Goal: Information Seeking & Learning: Compare options

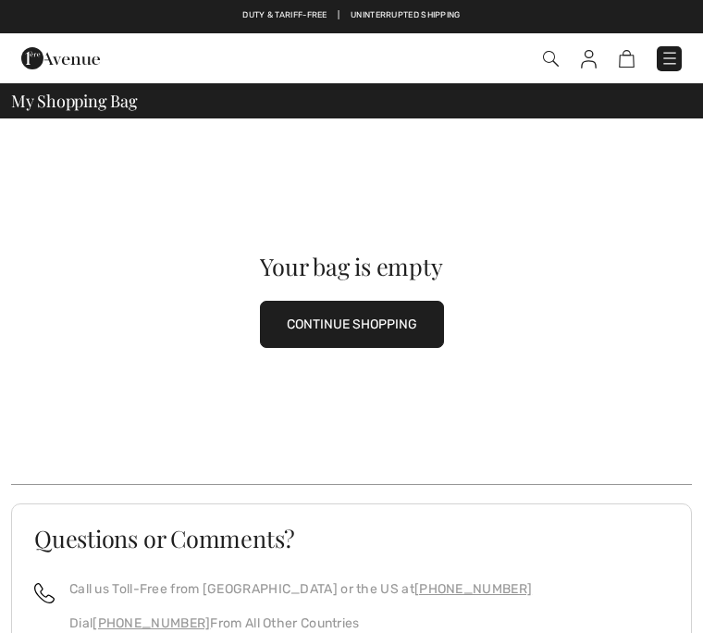
click at [392, 325] on button "CONTINUE SHOPPING" at bounding box center [352, 324] width 184 height 47
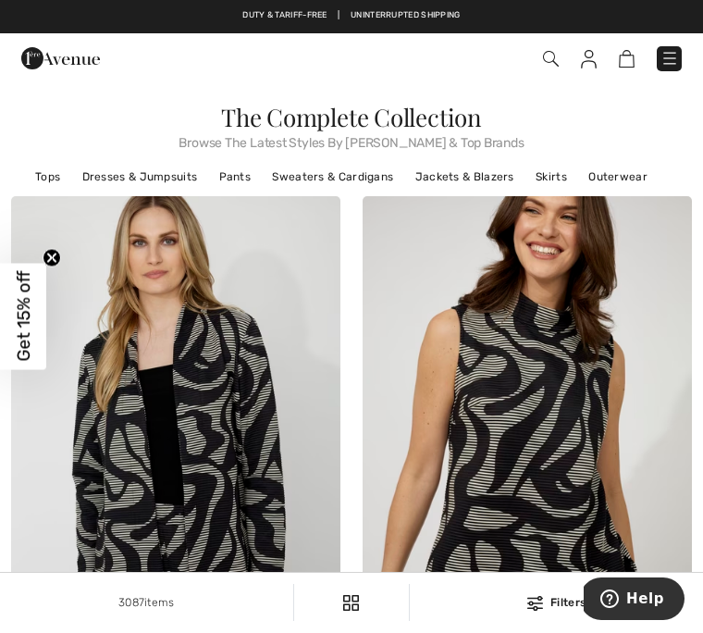
click at [239, 173] on link "Pants" at bounding box center [235, 177] width 51 height 24
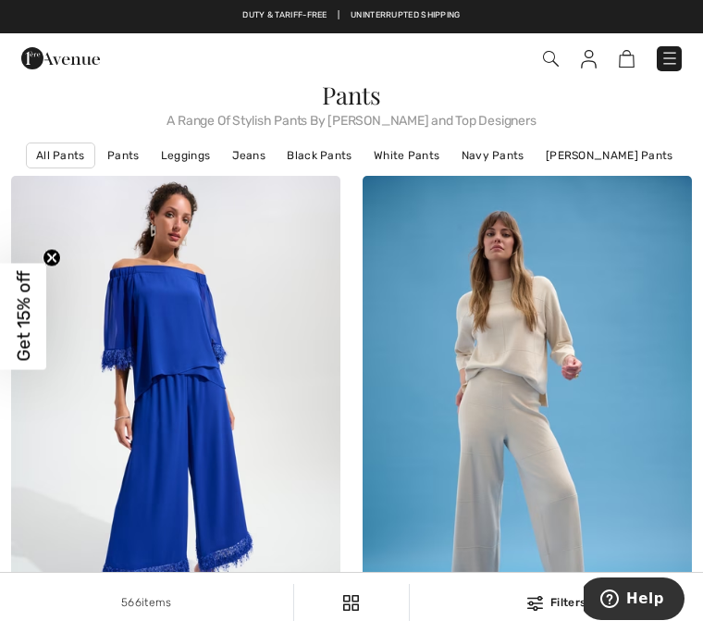
click at [319, 160] on link "Black Pants" at bounding box center [319, 155] width 83 height 24
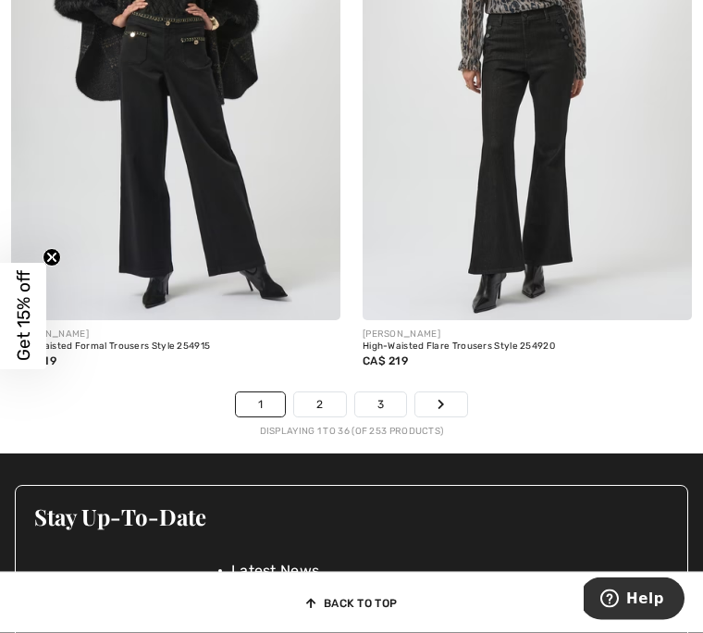
scroll to position [10572, 0]
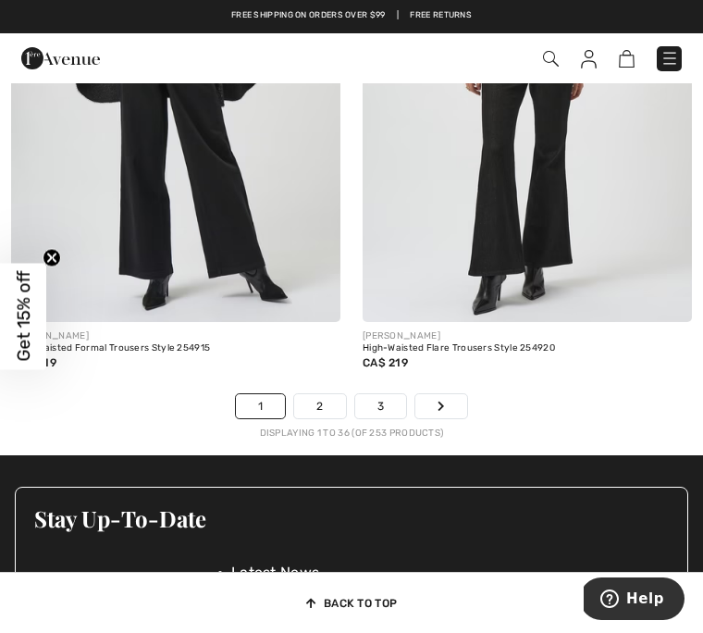
click at [319, 394] on link "2" at bounding box center [319, 406] width 51 height 24
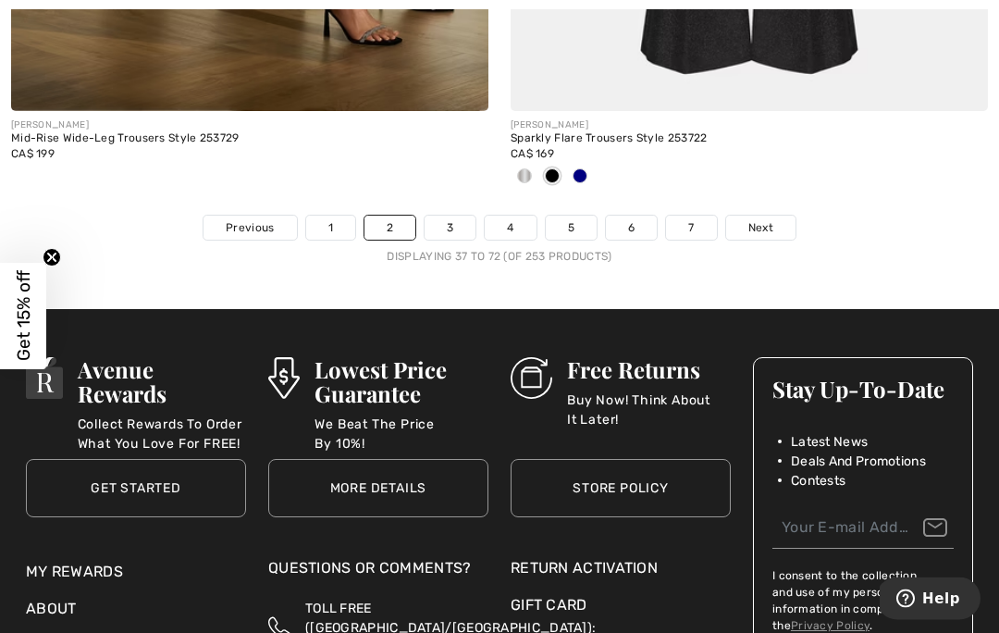
scroll to position [14893, 0]
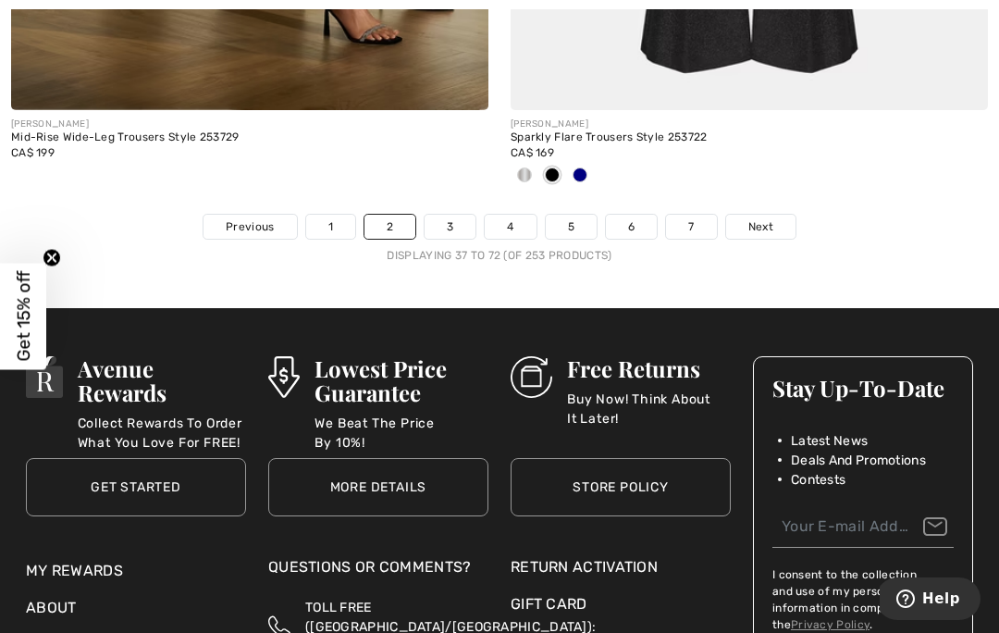
click at [455, 220] on link "3" at bounding box center [450, 227] width 51 height 24
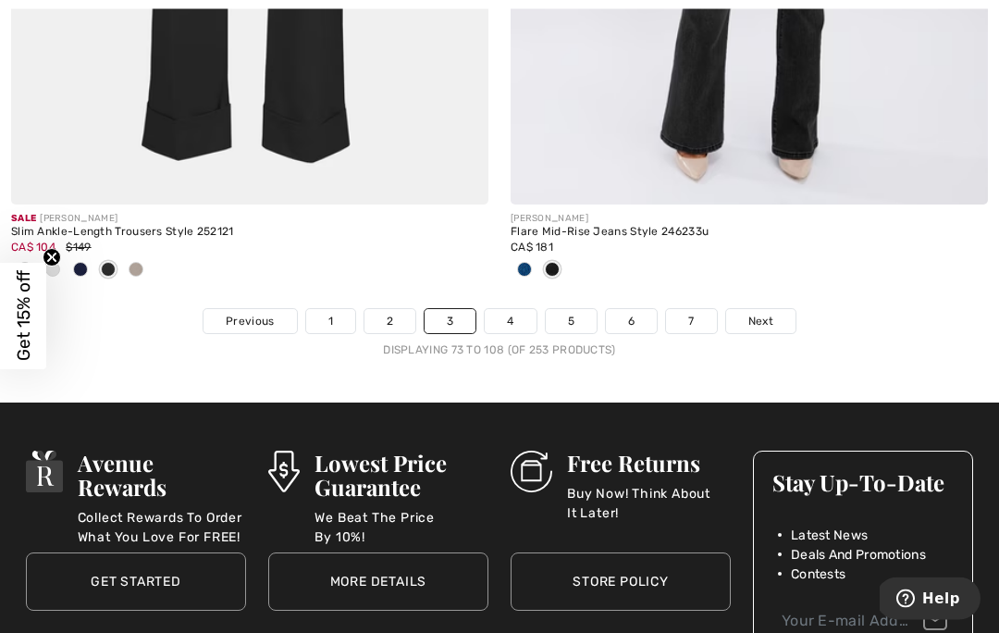
scroll to position [14921, 0]
click at [515, 316] on link "4" at bounding box center [510, 321] width 51 height 24
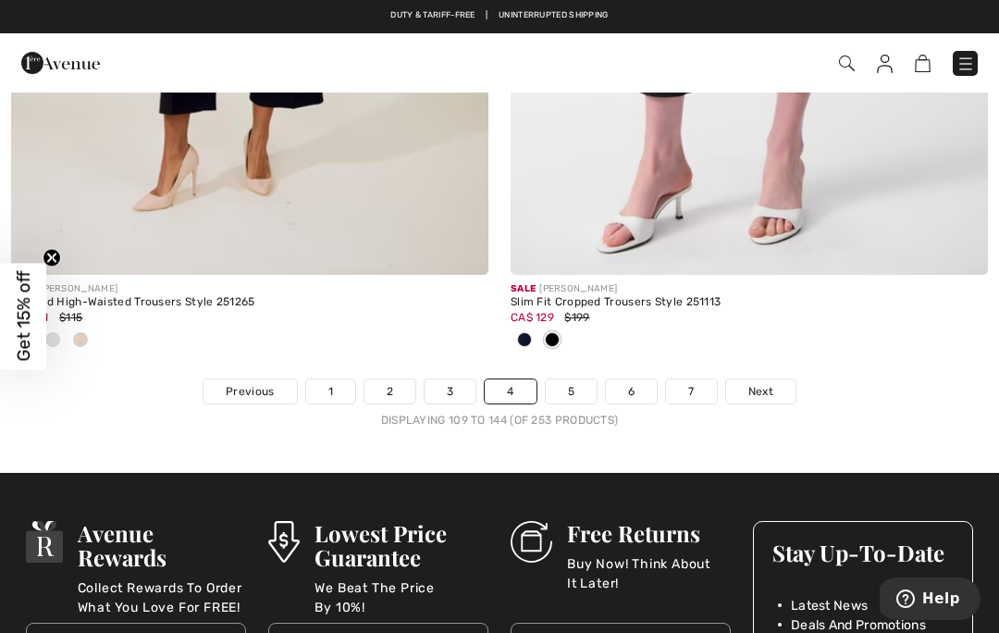
scroll to position [14785, 0]
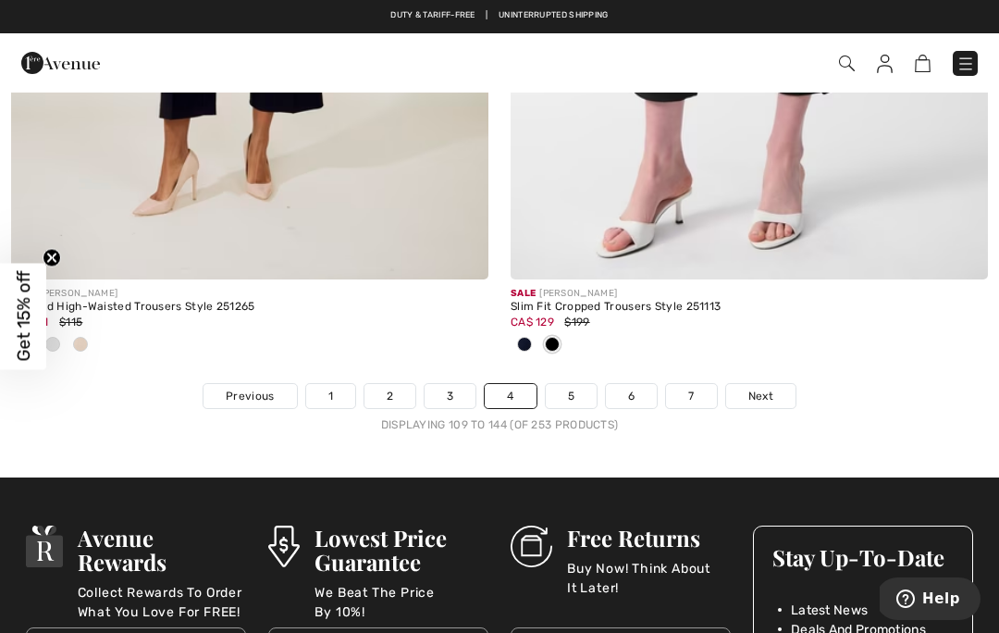
click at [576, 392] on link "5" at bounding box center [571, 396] width 51 height 24
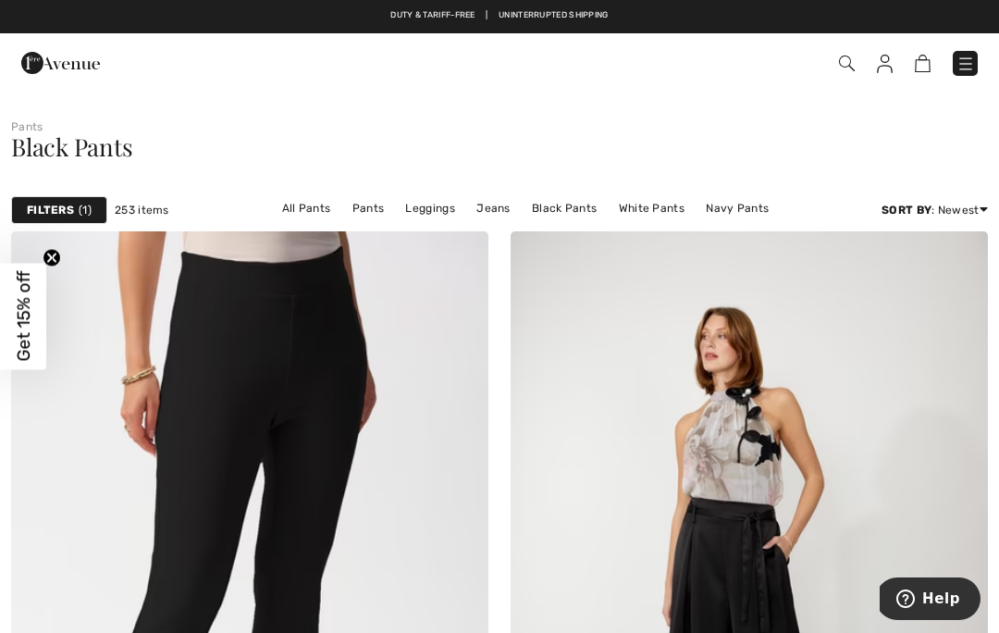
click at [396, 215] on link "Leggings" at bounding box center [430, 208] width 68 height 24
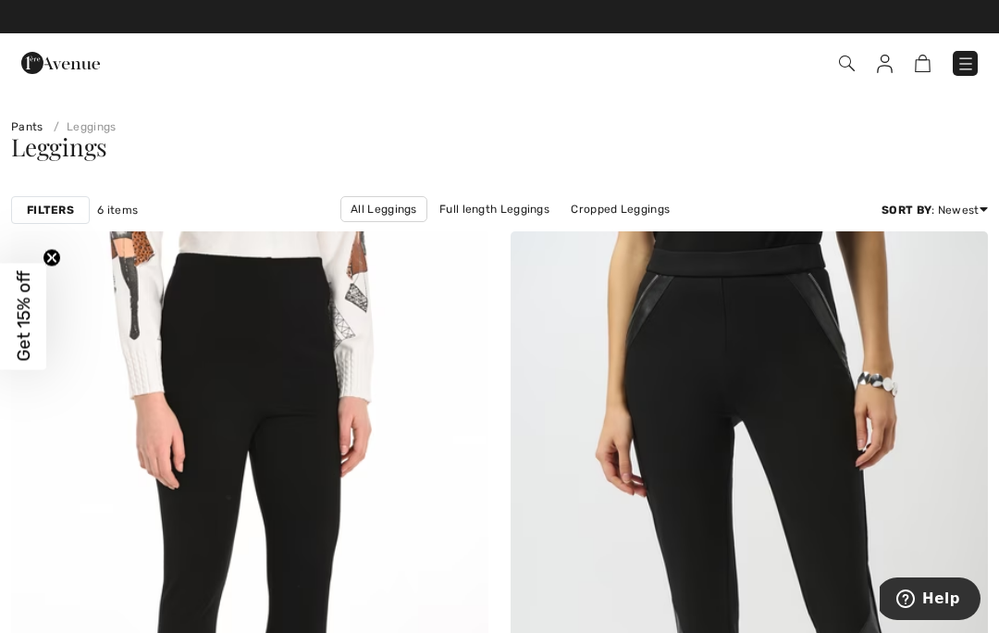
click at [58, 206] on strong "Filters" at bounding box center [50, 210] width 47 height 17
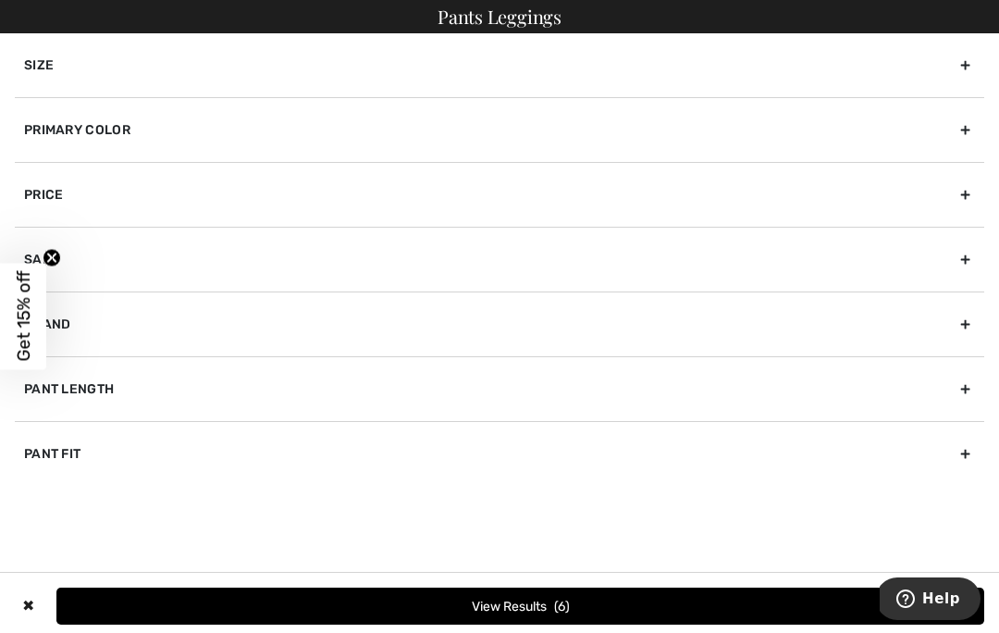
click at [527, 16] on div "Pants Leggings" at bounding box center [499, 16] width 999 height 33
